Goal: Complete application form

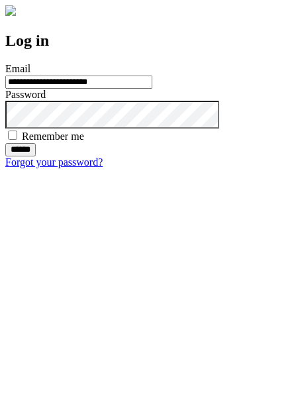
type input "**********"
click at [36, 156] on input "******" at bounding box center [20, 149] width 30 height 13
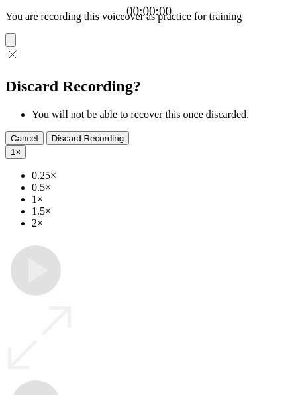
type input "**********"
